Goal: Task Accomplishment & Management: Use online tool/utility

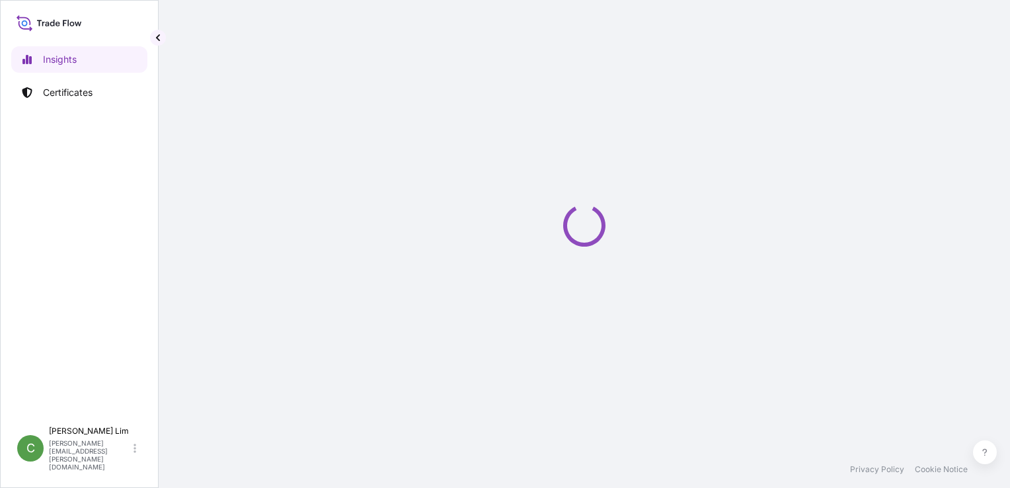
select select "2025"
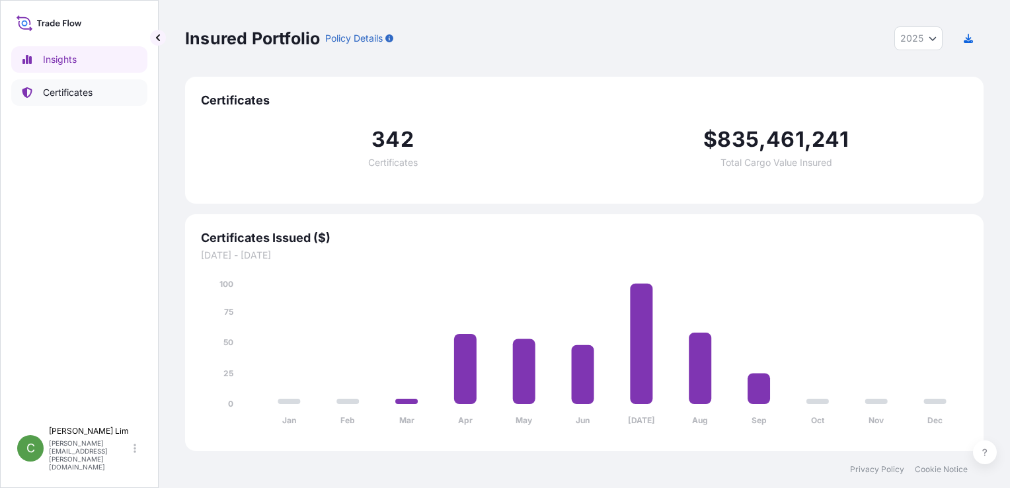
click at [53, 96] on p "Certificates" at bounding box center [68, 92] width 50 height 13
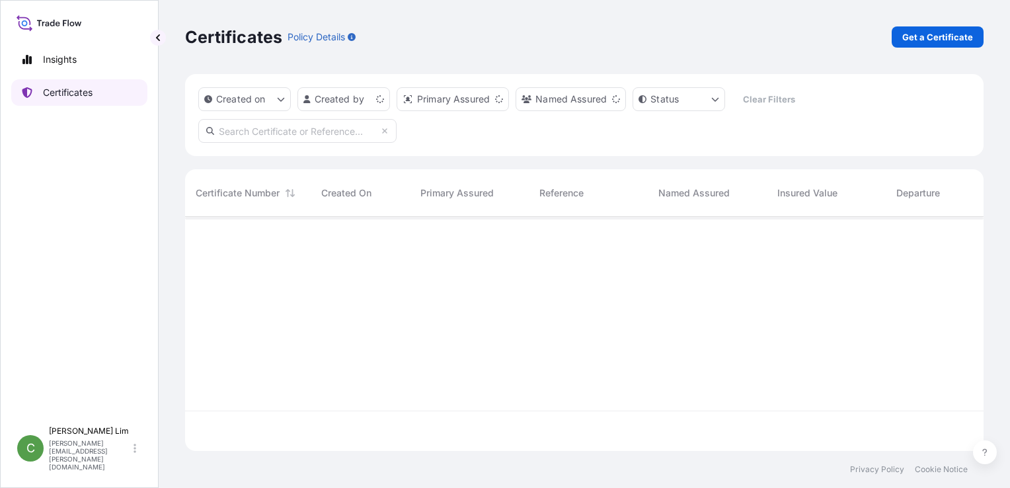
scroll to position [231, 788]
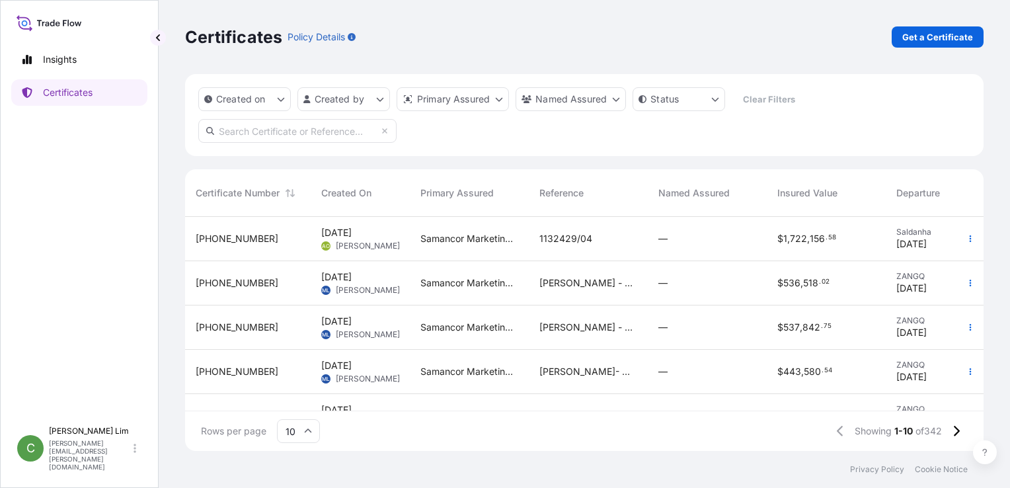
click at [256, 132] on input "text" at bounding box center [297, 131] width 198 height 24
paste input "[PHONE_NUMBER]"
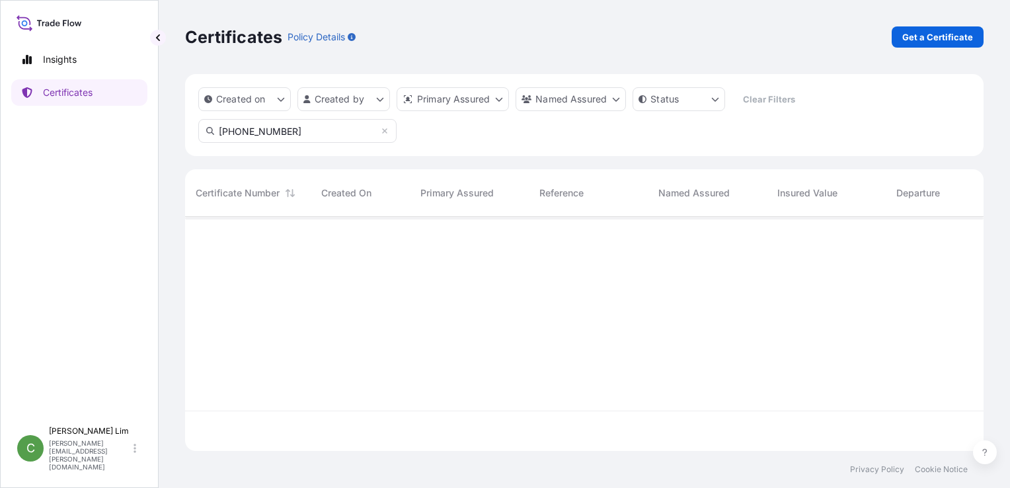
type input "[PHONE_NUMBER]"
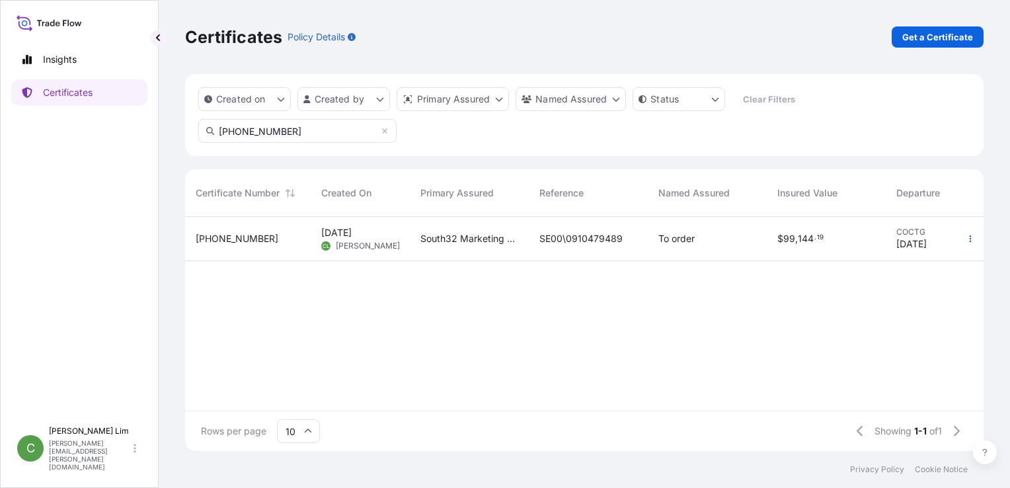
click at [227, 241] on span "[PHONE_NUMBER]" at bounding box center [237, 238] width 83 height 13
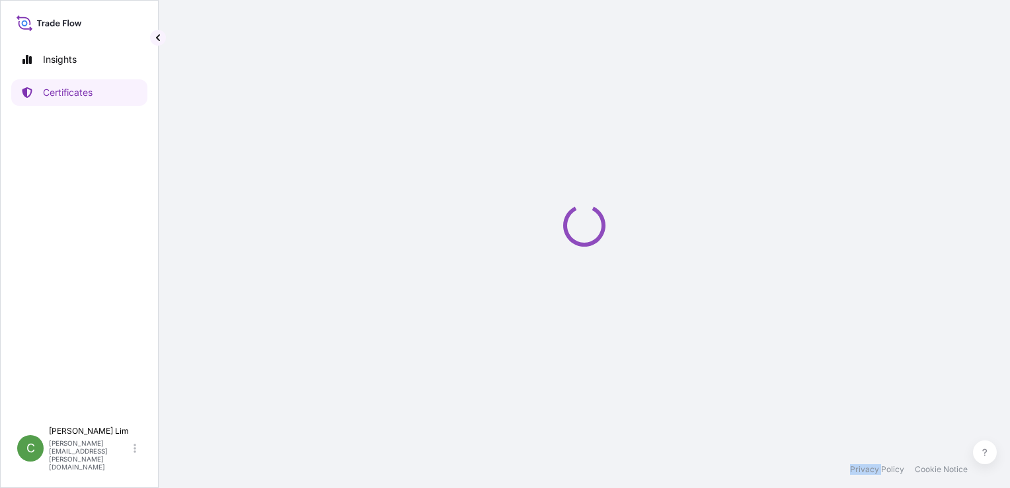
click at [227, 241] on div "Loading" at bounding box center [584, 225] width 798 height 451
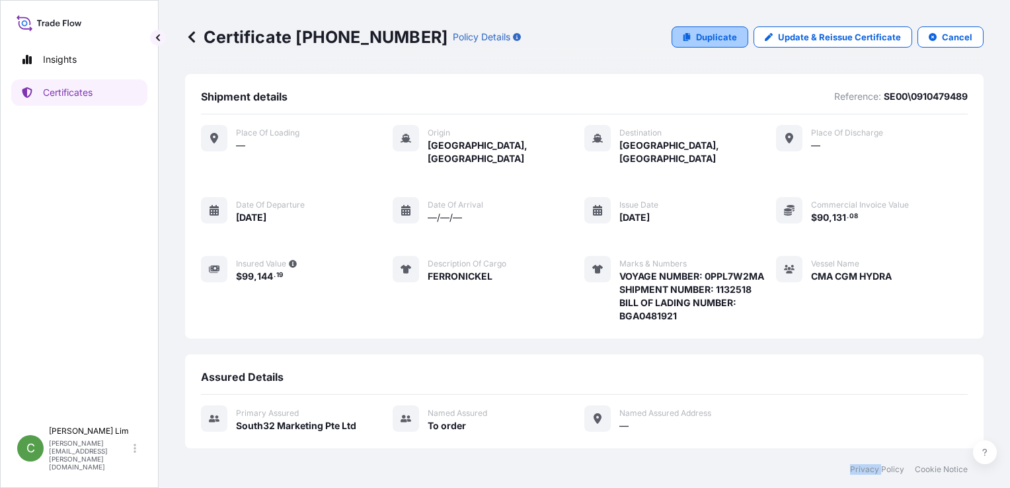
click at [705, 40] on p "Duplicate" at bounding box center [716, 36] width 41 height 13
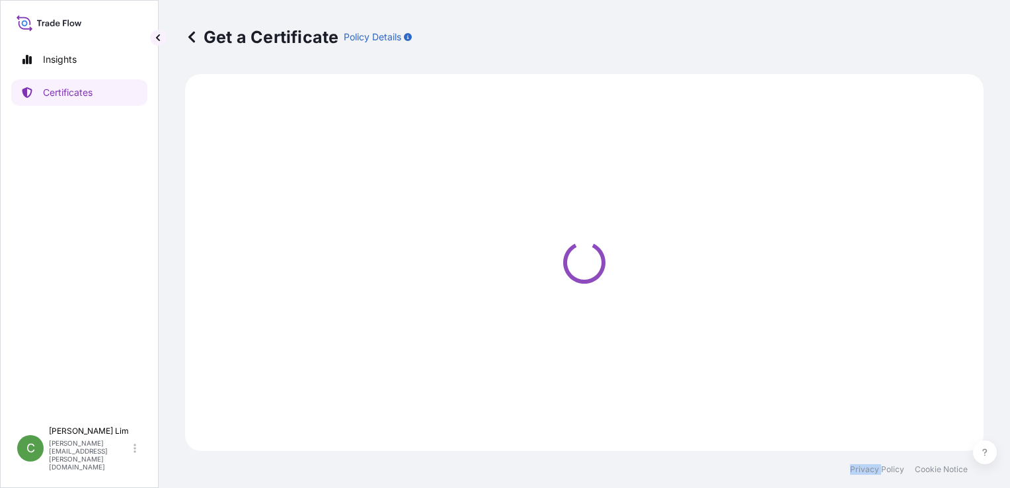
select select "Sea"
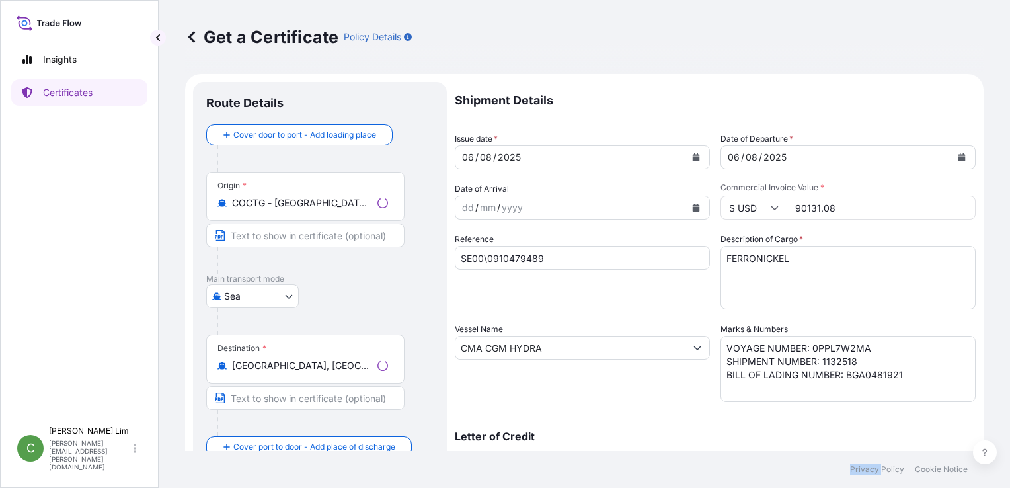
select select "31709"
click at [672, 419] on div "Letter of Credit This shipment has a letter of credit Letter of credit * Letter…" at bounding box center [715, 440] width 521 height 51
click at [694, 157] on icon "Calendar" at bounding box center [696, 157] width 7 height 8
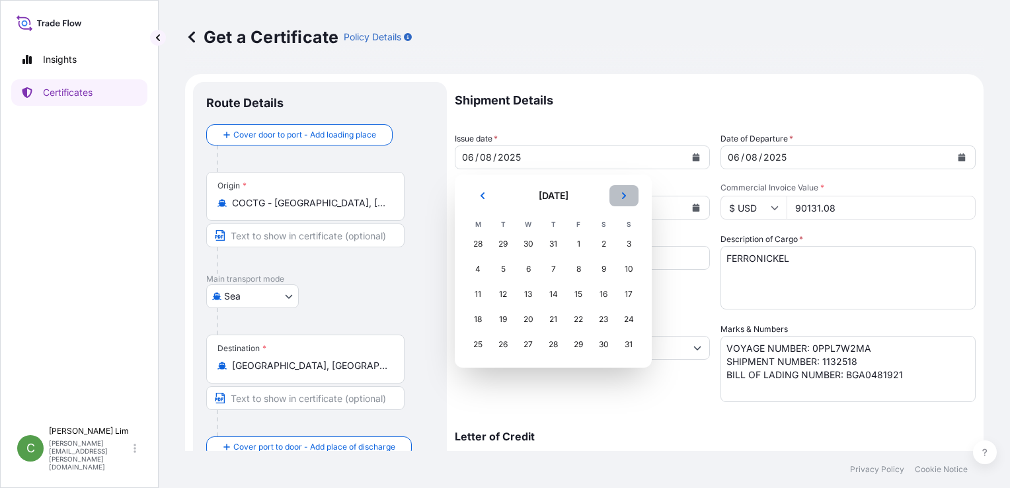
click at [625, 196] on icon "Next" at bounding box center [624, 196] width 8 height 8
click at [630, 241] on div "7" at bounding box center [629, 244] width 24 height 24
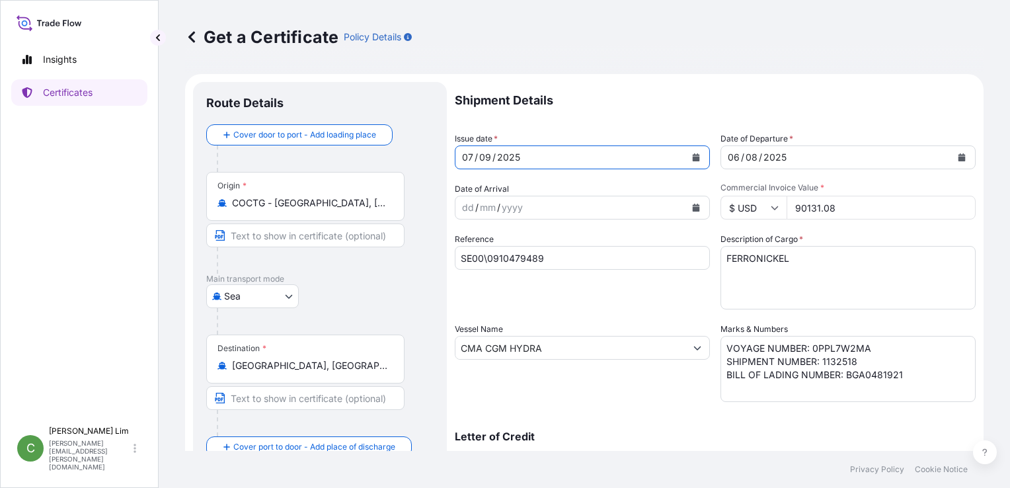
click at [958, 156] on icon "Calendar" at bounding box center [962, 157] width 8 height 8
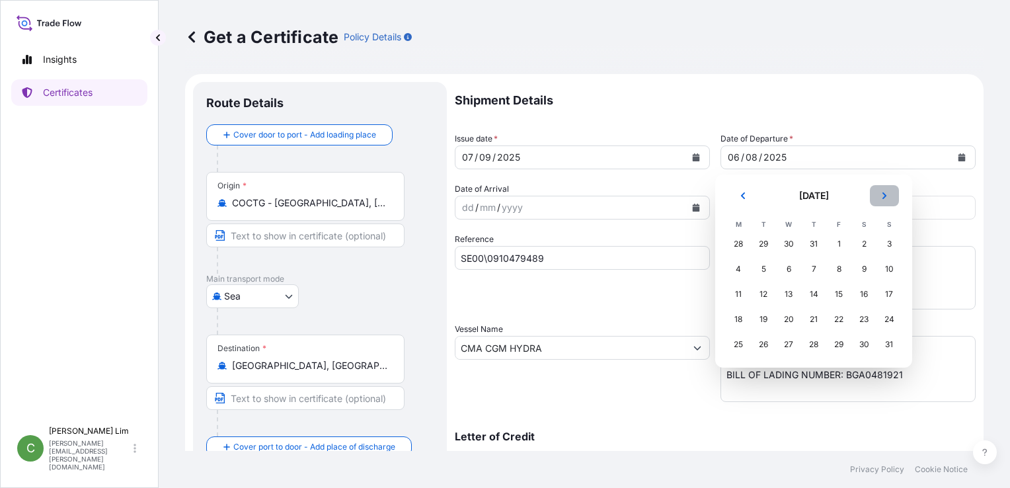
click at [876, 196] on button "Next" at bounding box center [884, 195] width 29 height 21
click at [885, 243] on div "7" at bounding box center [889, 244] width 24 height 24
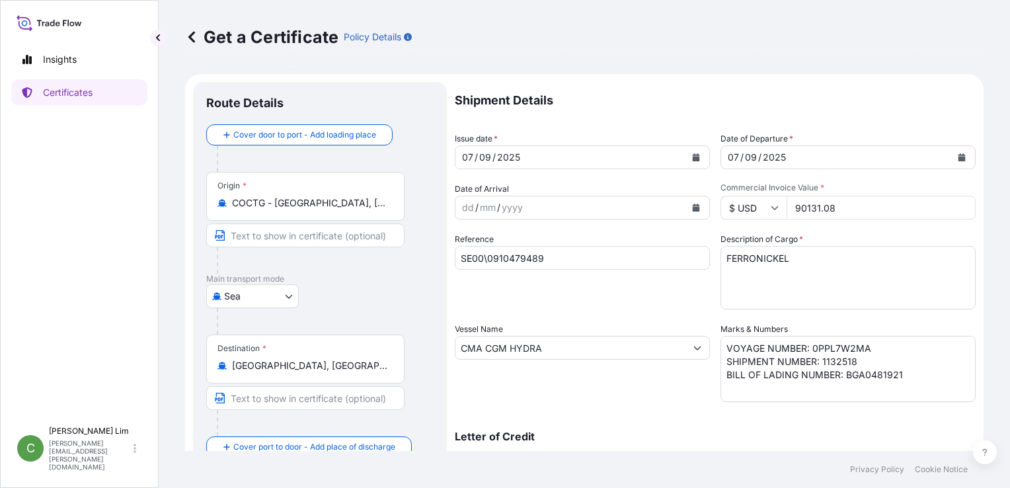
drag, startPoint x: 873, startPoint y: 212, endPoint x: 785, endPoint y: 210, distance: 87.9
click at [787, 210] on input "90131.08" at bounding box center [881, 208] width 189 height 24
paste input "2016733.13"
type input "2016733.13"
click at [677, 428] on div "Letter of Credit This shipment has a letter of credit Letter of credit * Letter…" at bounding box center [715, 440] width 521 height 51
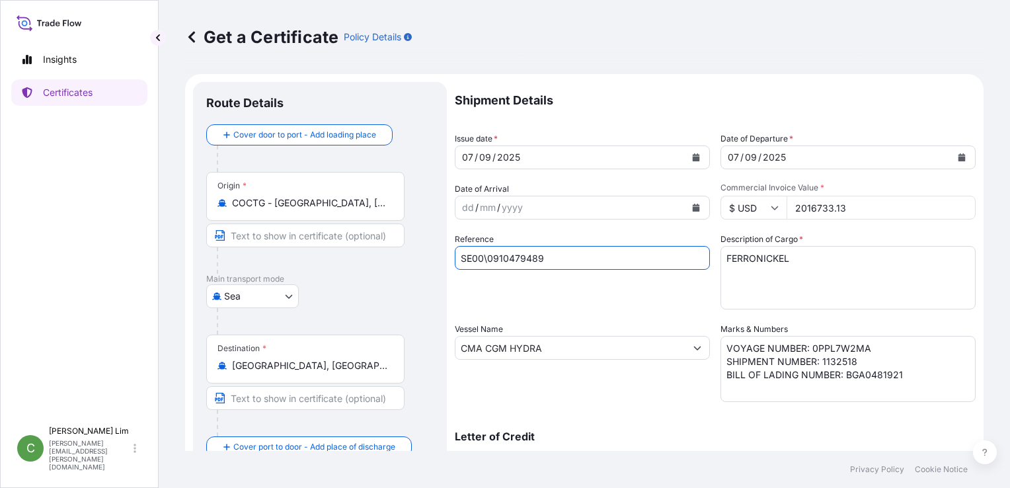
drag, startPoint x: 555, startPoint y: 258, endPoint x: 405, endPoint y: 255, distance: 150.7
click at [405, 255] on form "Route Details Cover door to port - Add loading place Place of loading Road / In…" at bounding box center [584, 365] width 798 height 582
paste input "808"
type input "SE00\0910479808"
click at [681, 430] on div "Letter of Credit This shipment has a letter of credit Letter of credit * Letter…" at bounding box center [715, 440] width 521 height 51
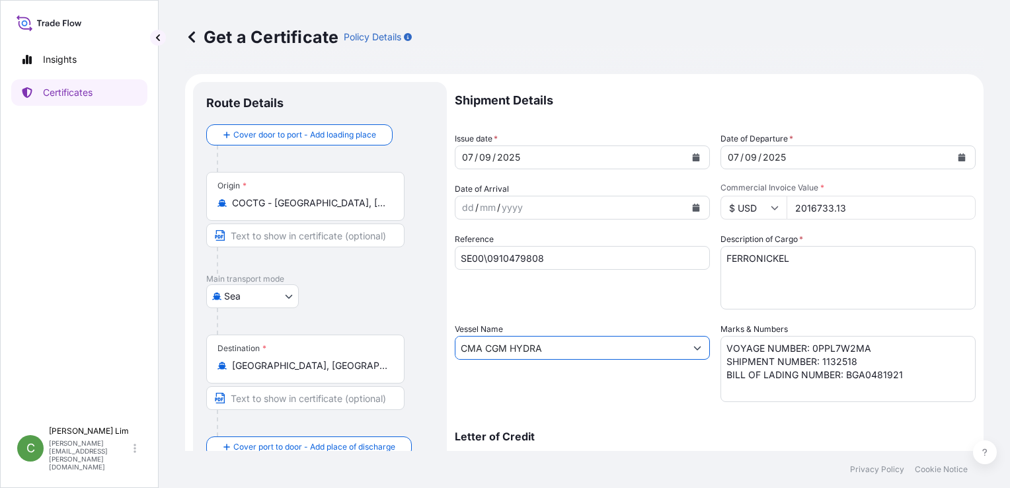
drag, startPoint x: 548, startPoint y: 348, endPoint x: 347, endPoint y: 329, distance: 201.8
click at [347, 329] on form "Route Details Cover door to port - Add loading place Place of loading Road / In…" at bounding box center [584, 365] width 798 height 582
paste input "ORINOCO"
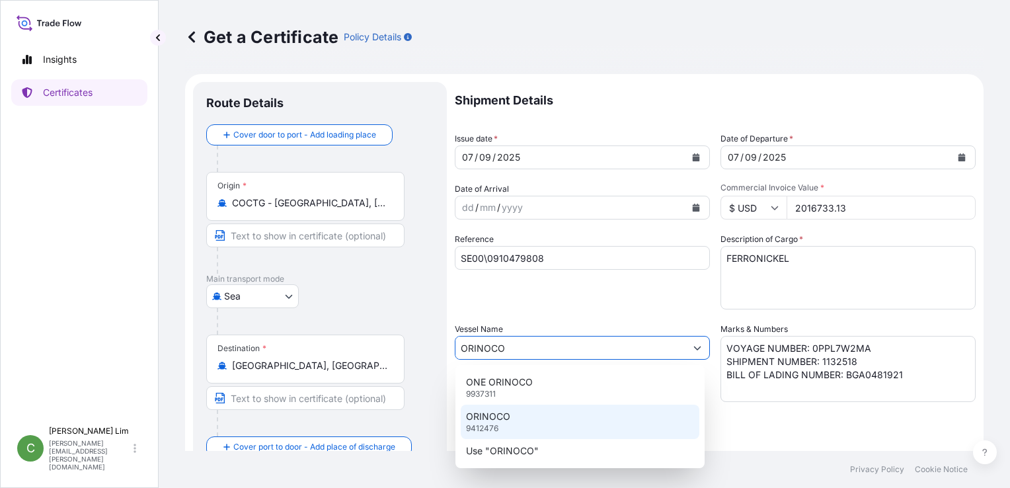
click at [495, 424] on p "9412476" at bounding box center [482, 428] width 32 height 11
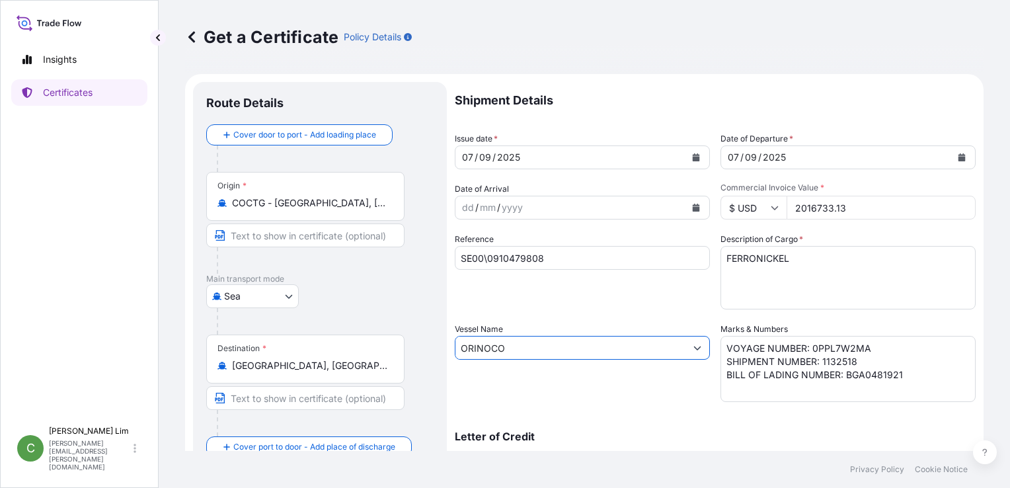
type input "ORINOCO"
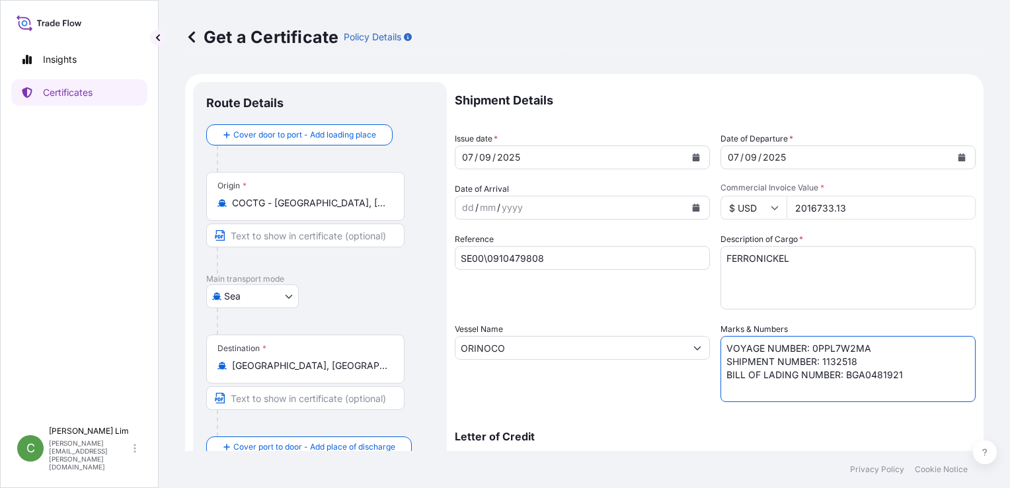
click at [816, 344] on textarea "VOYAGE NUMBER: 0PPL7W2MA SHIPMENT NUMBER: 1132518 BILL OF LADING NUMBER: BGA048…" at bounding box center [847, 369] width 255 height 66
drag, startPoint x: 806, startPoint y: 346, endPoint x: 884, endPoint y: 346, distance: 78.0
click at [884, 346] on textarea "VOYAGE NUMBER: 0PPL7W2MA SHIPMENT NUMBER: 1132518 BILL OF LADING NUMBER: BGA048…" at bounding box center [847, 369] width 255 height 66
paste textarea "25034W"
drag, startPoint x: 820, startPoint y: 363, endPoint x: 868, endPoint y: 357, distance: 48.6
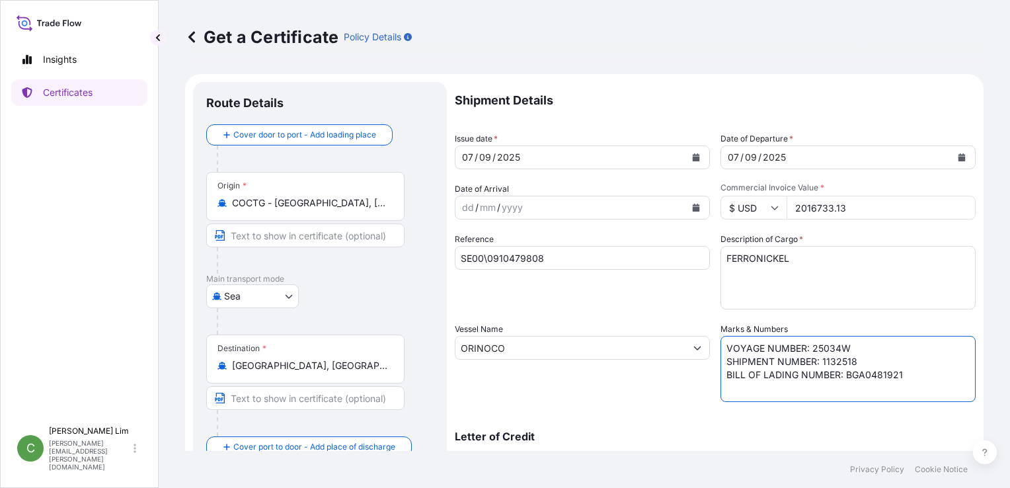
click at [868, 357] on textarea "VOYAGE NUMBER: 0PPL7W2MA SHIPMENT NUMBER: 1132518 BILL OF LADING NUMBER: BGA048…" at bounding box center [847, 369] width 255 height 66
paste textarea "1132745"
click at [876, 411] on div "Shipment Details Issue date * [DATE] Date of Departure * [DATE] Date of Arrival…" at bounding box center [715, 346] width 521 height 529
drag, startPoint x: 841, startPoint y: 373, endPoint x: 908, endPoint y: 371, distance: 67.5
click at [908, 371] on textarea "VOYAGE NUMBER: 0PPL7W2MA SHIPMENT NUMBER: 1132518 BILL OF LADING NUMBER: BGA048…" at bounding box center [847, 369] width 255 height 66
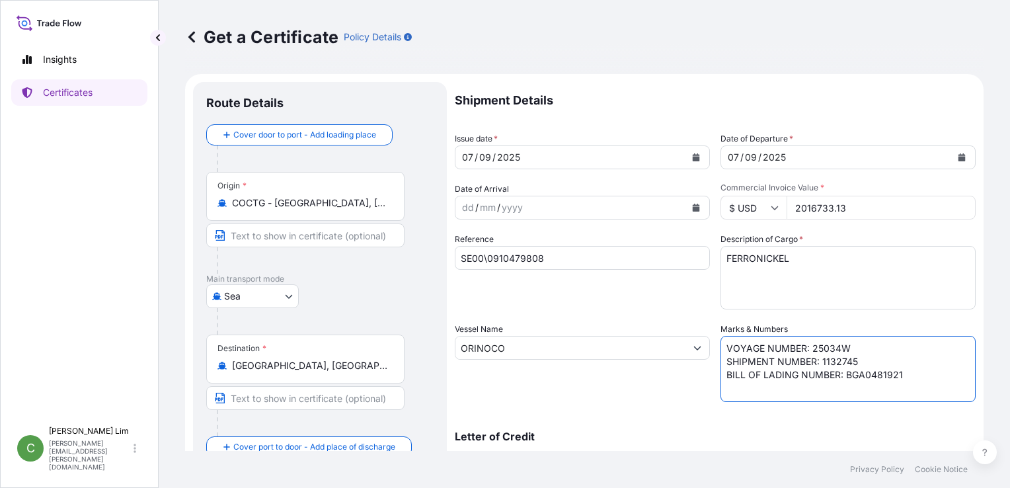
paste textarea "ONEYBOGF08639300"
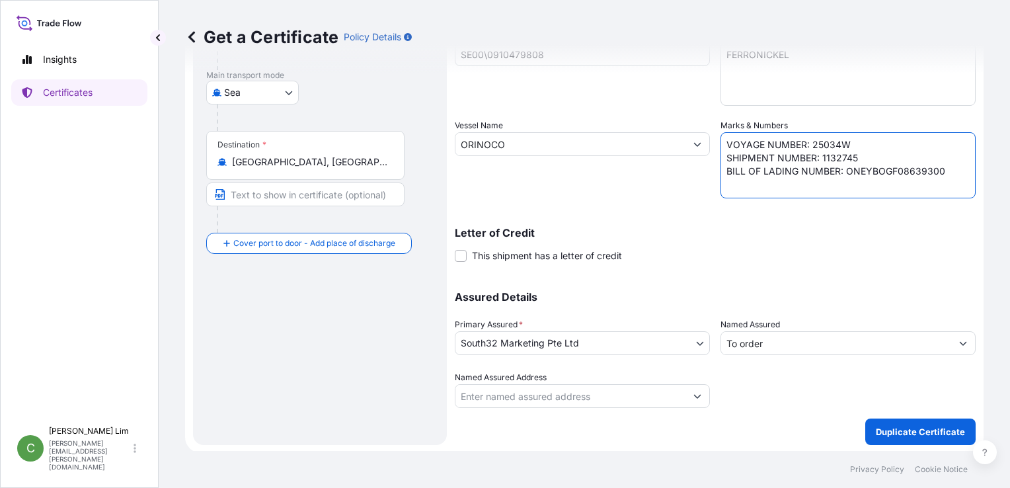
scroll to position [204, 0]
type textarea "VOYAGE NUMBER: 25034W SHIPMENT NUMBER: 1132745 BILL OF LADING NUMBER: ONEYBOGF0…"
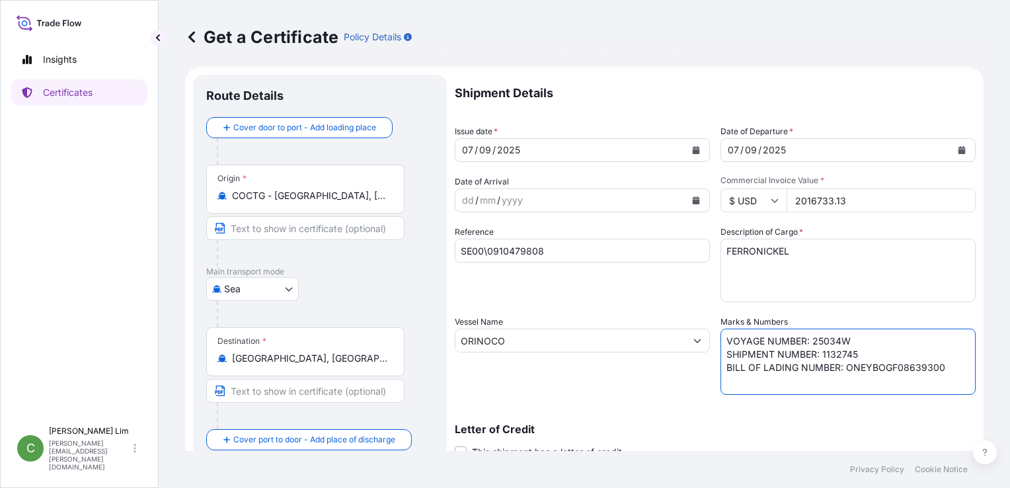
scroll to position [6, 0]
click at [681, 87] on p "Shipment Details" at bounding box center [715, 94] width 521 height 37
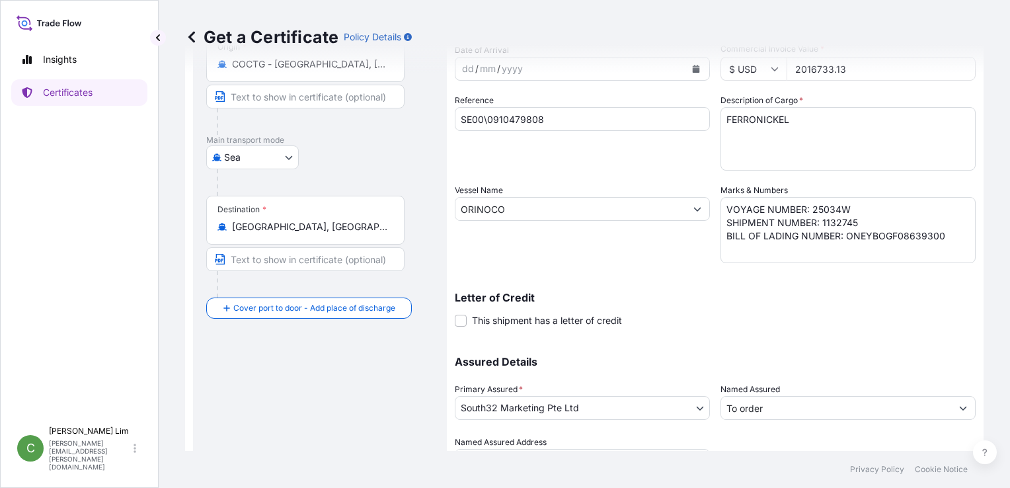
scroll to position [138, 0]
click at [629, 205] on input "ORINOCO" at bounding box center [570, 210] width 230 height 24
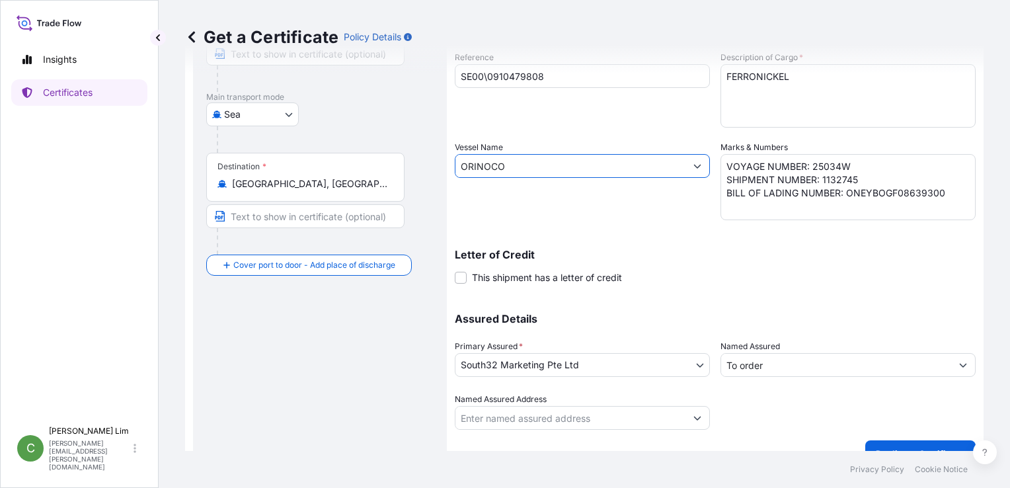
scroll to position [204, 0]
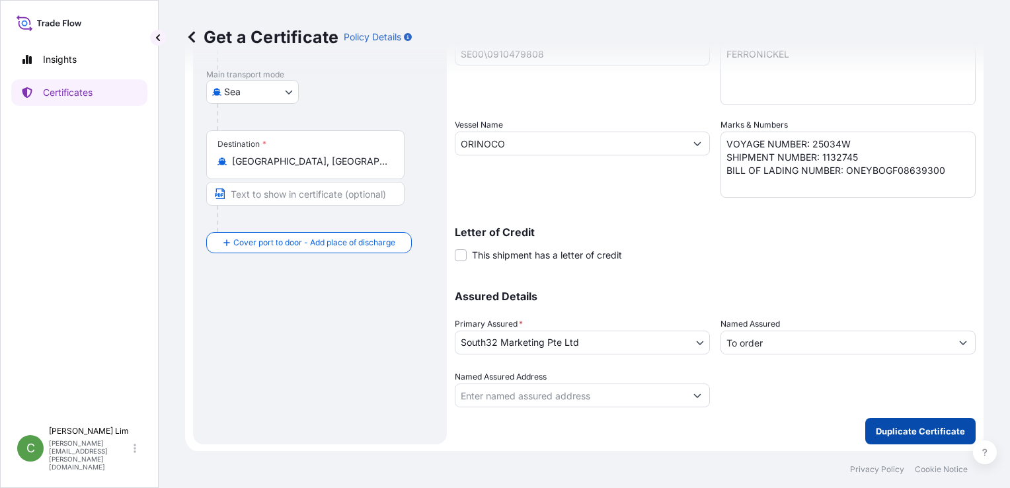
click at [911, 425] on p "Duplicate Certificate" at bounding box center [920, 430] width 89 height 13
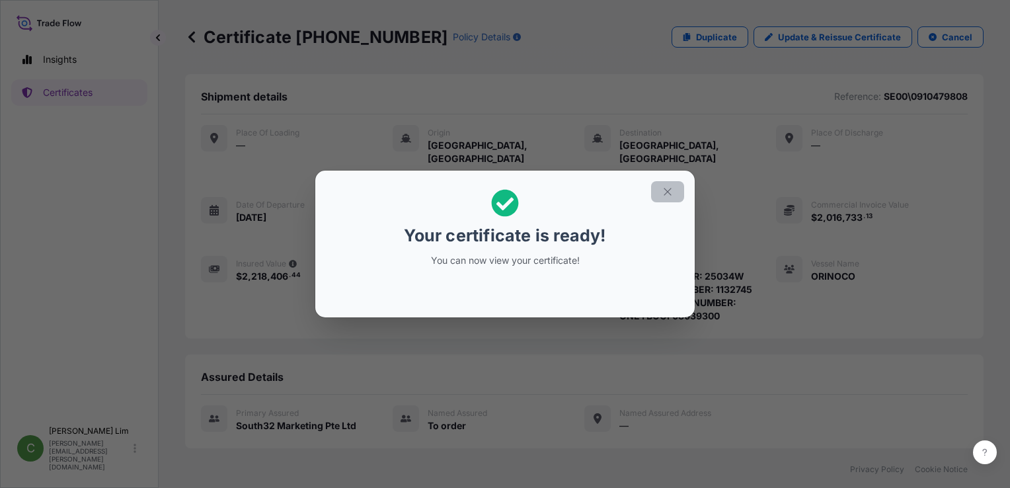
click at [670, 188] on icon "button" at bounding box center [667, 191] width 7 height 7
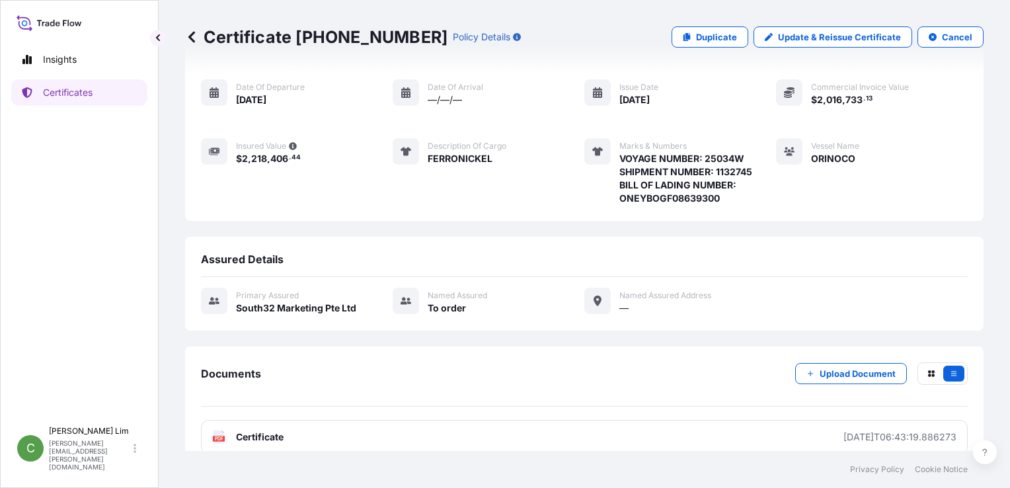
scroll to position [120, 0]
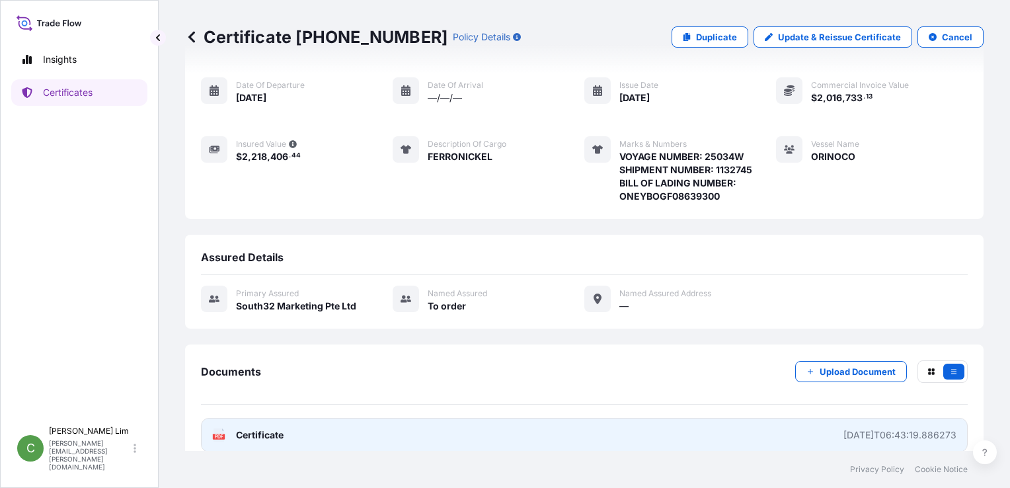
click at [245, 428] on span "Certificate" at bounding box center [260, 434] width 48 height 13
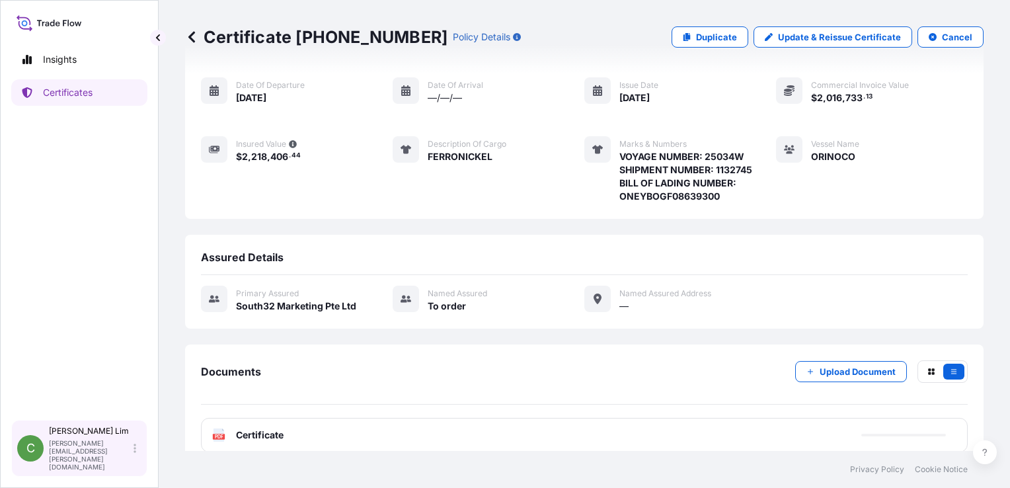
click at [57, 461] on p "[PERSON_NAME][EMAIL_ADDRESS][PERSON_NAME][DOMAIN_NAME]" at bounding box center [90, 455] width 82 height 32
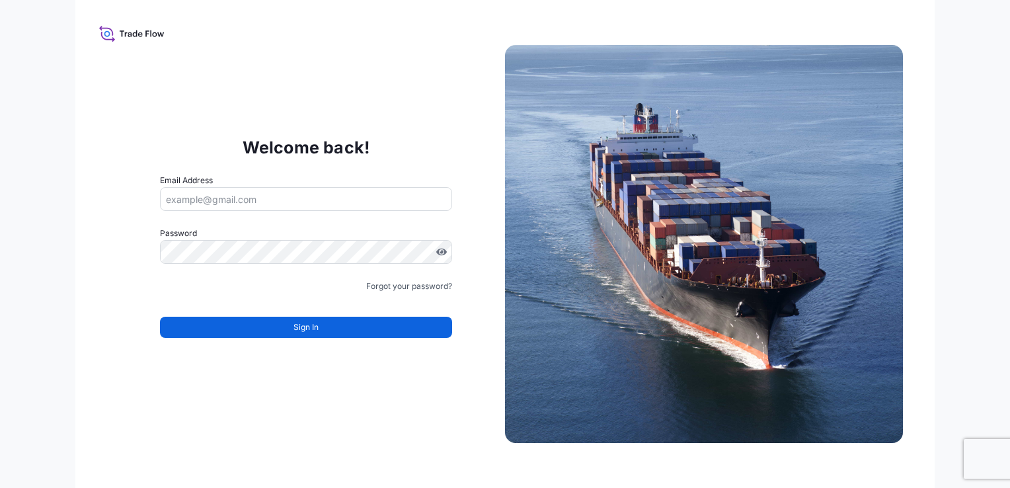
type input "[PERSON_NAME][EMAIL_ADDRESS][PERSON_NAME][DOMAIN_NAME]"
